Goal: Transaction & Acquisition: Purchase product/service

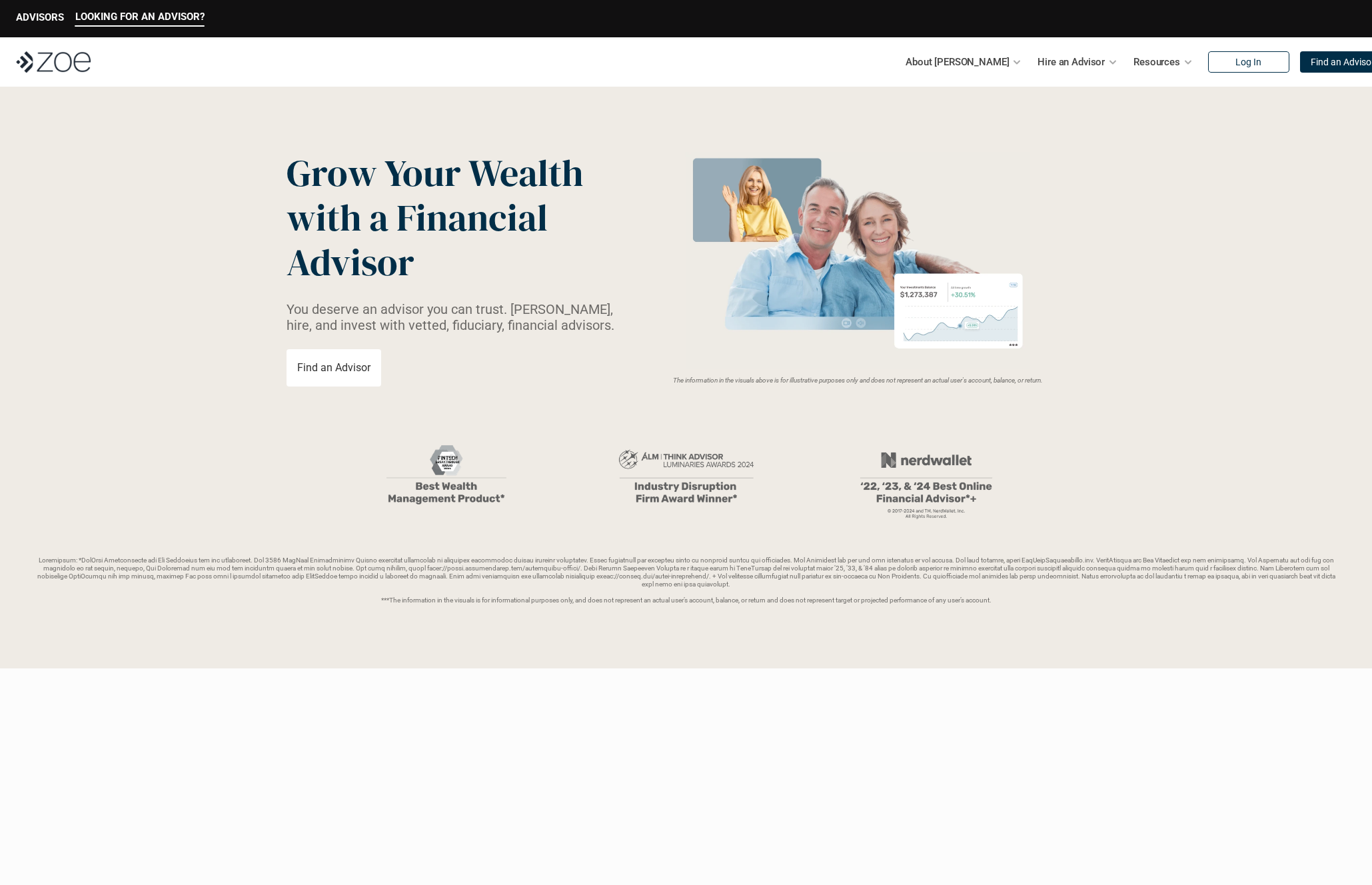
click at [324, 367] on p "Find an Advisor" at bounding box center [333, 368] width 73 height 13
click at [971, 125] on link "Fees & Costs" at bounding box center [959, 104] width 25 height 42
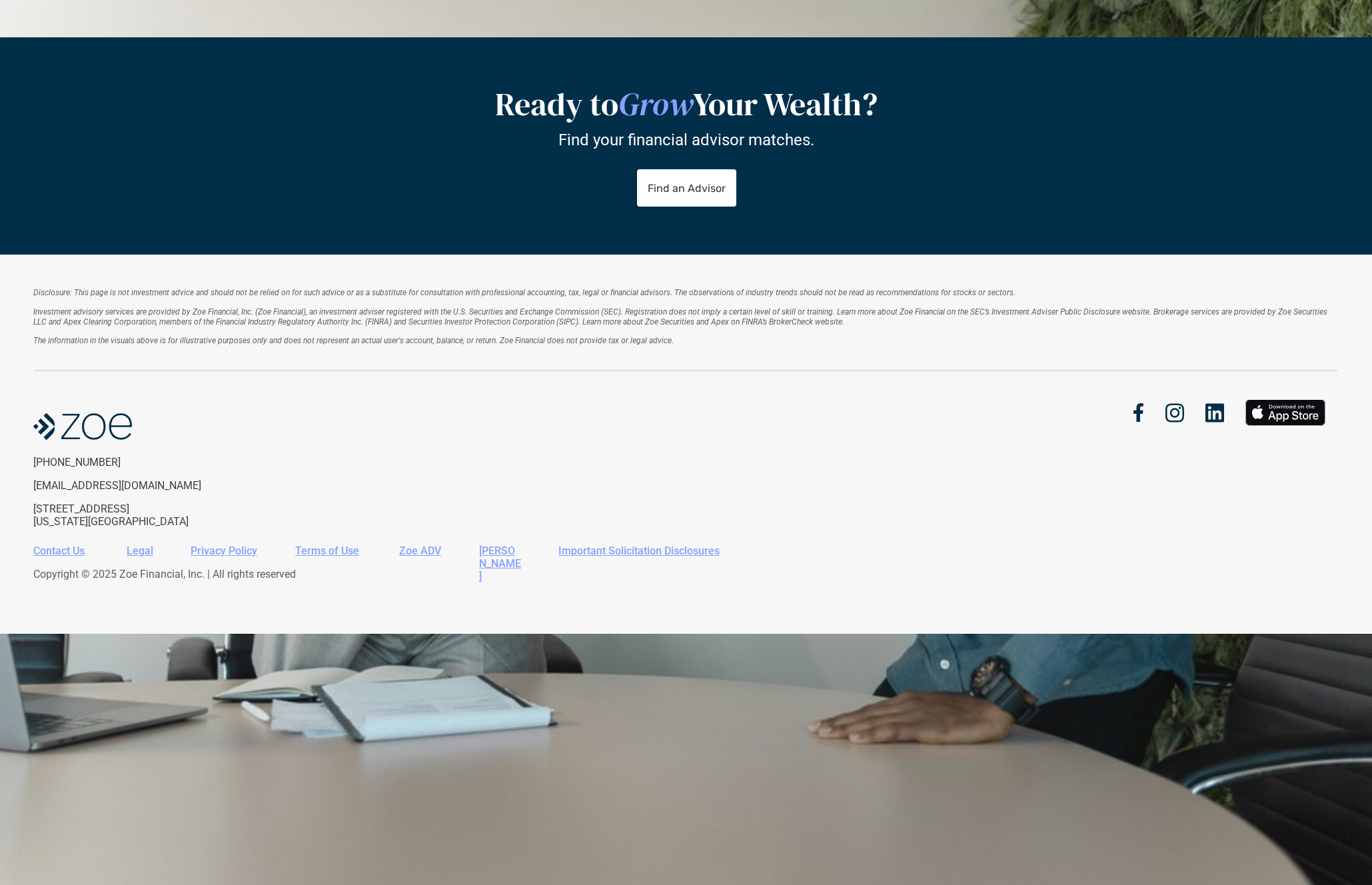
click at [56, 48] on img at bounding box center [53, 37] width 74 height 21
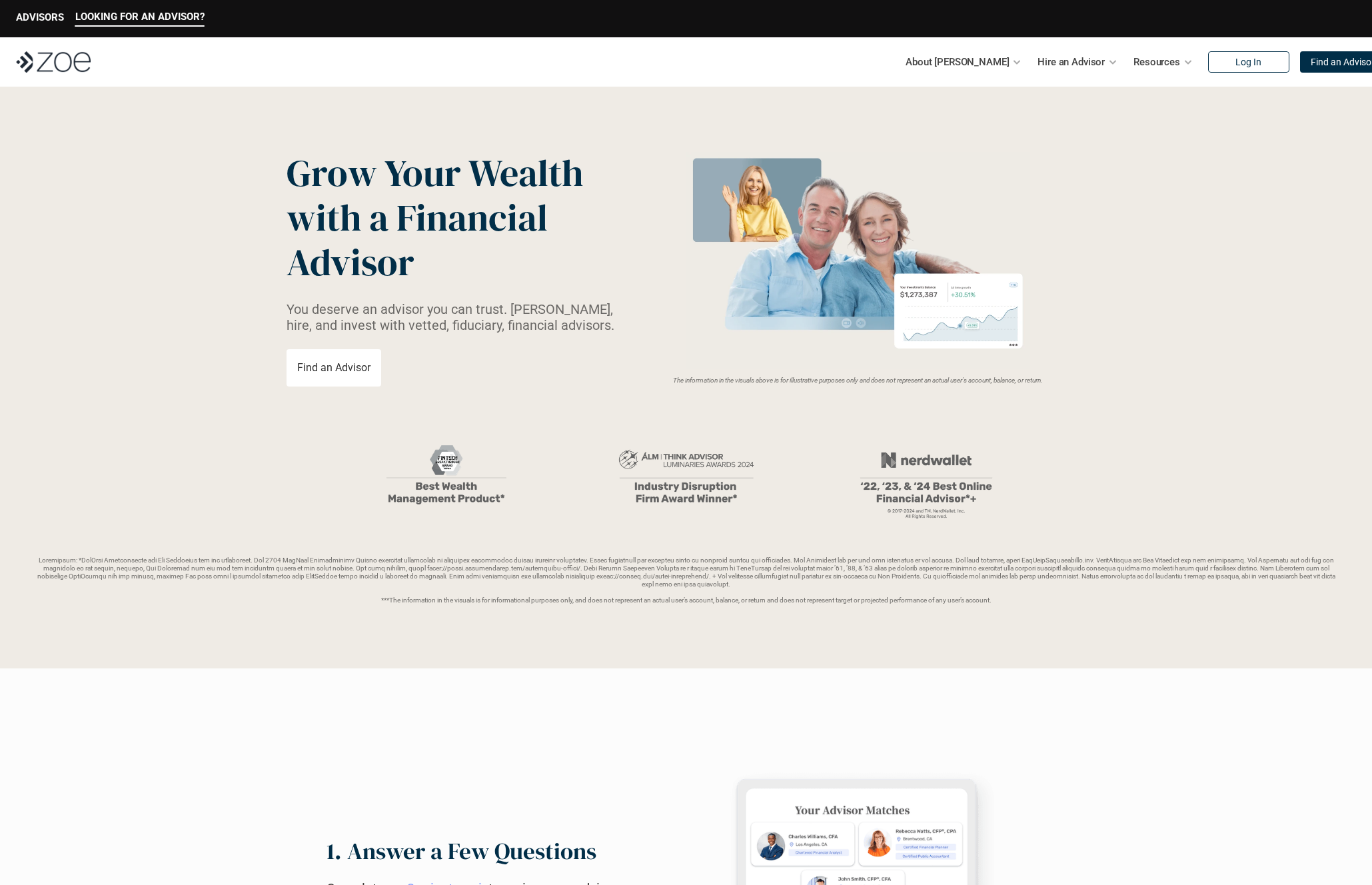
click at [362, 367] on p "Find an Advisor" at bounding box center [333, 368] width 73 height 13
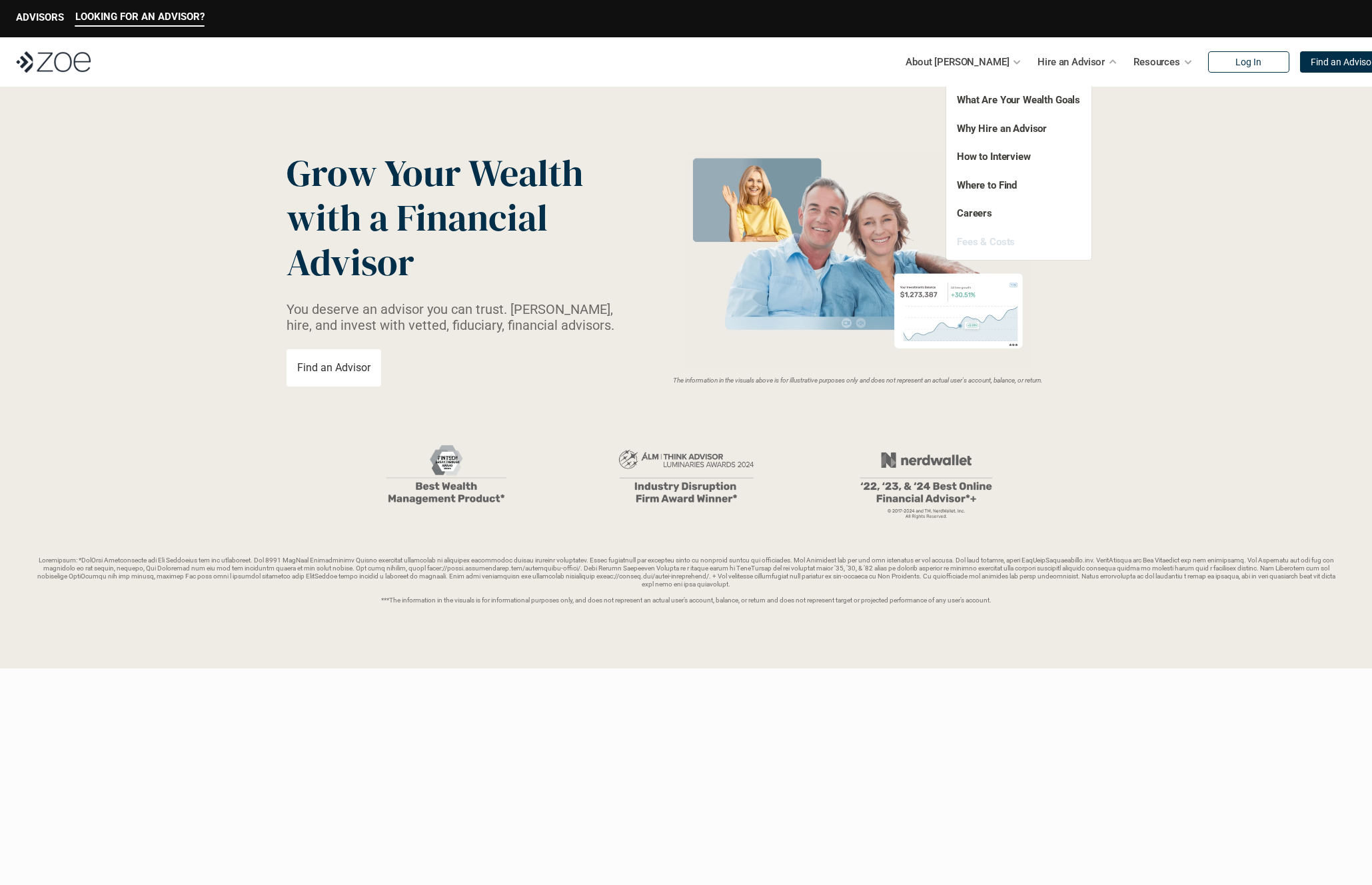
click at [985, 242] on link "Fees & Costs" at bounding box center [985, 242] width 58 height 12
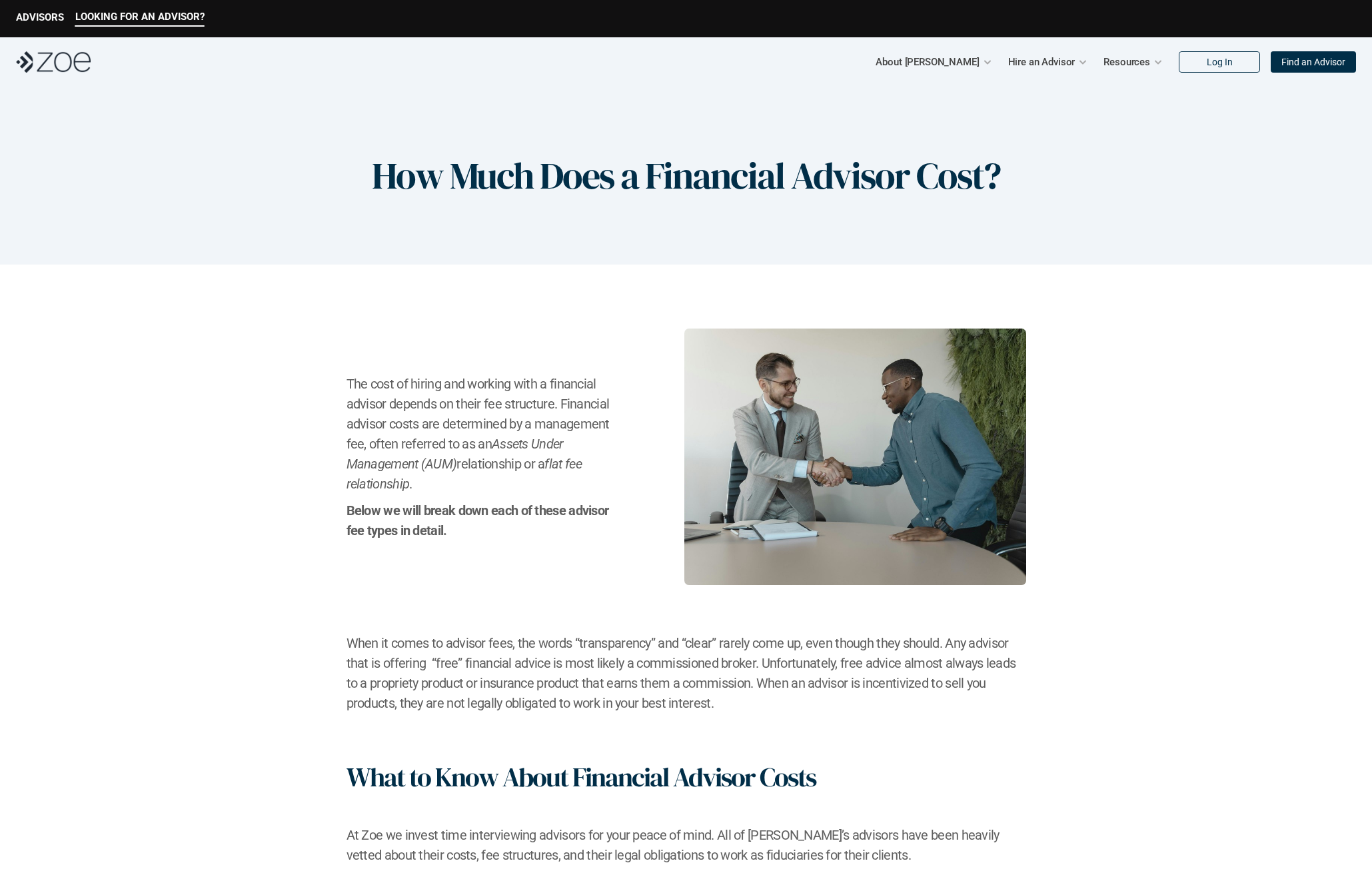
click at [56, 62] on img at bounding box center [53, 62] width 74 height 21
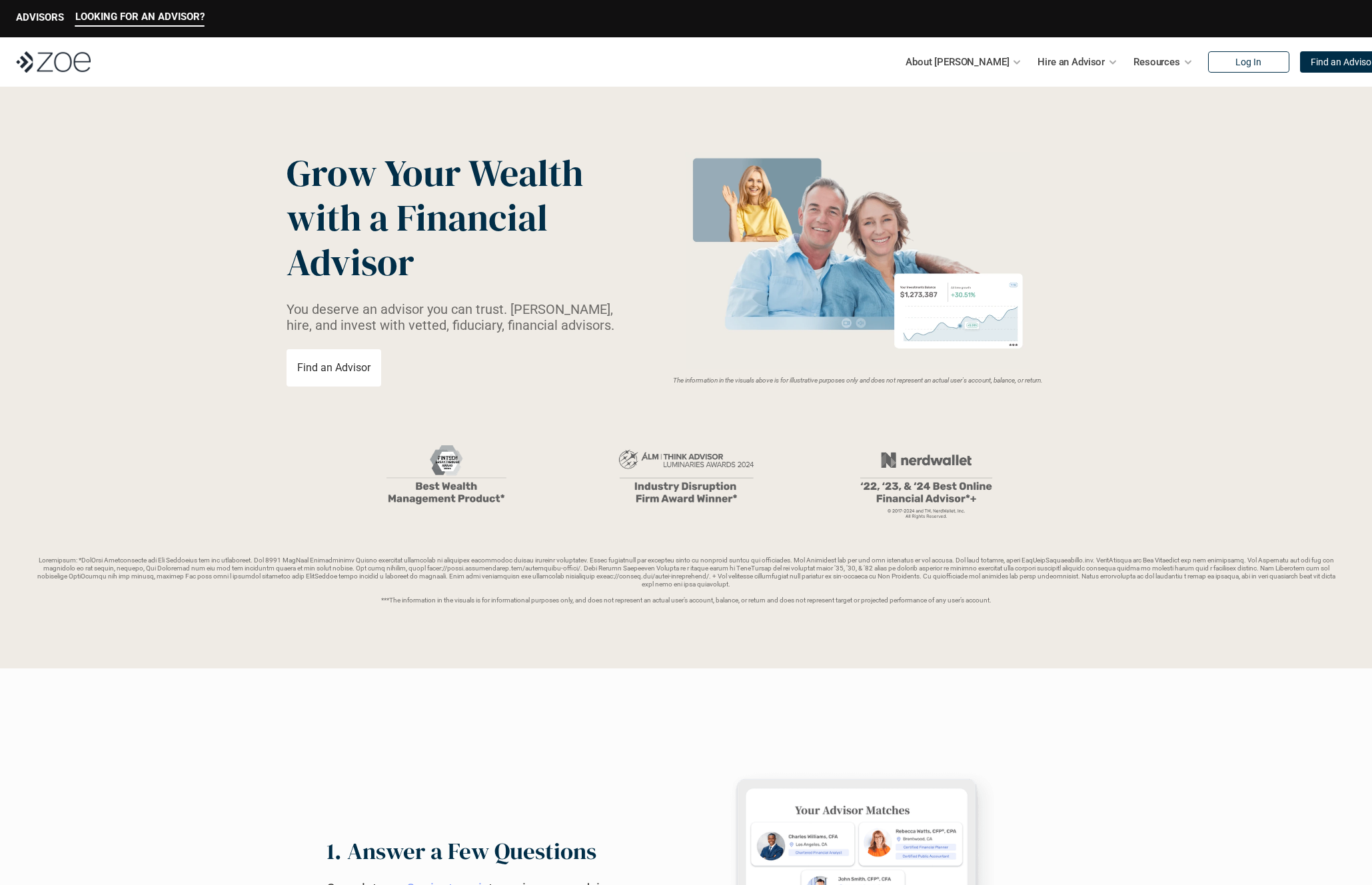
click at [362, 367] on p "Find an Advisor" at bounding box center [333, 368] width 73 height 13
